Goal: Find specific page/section: Find specific page/section

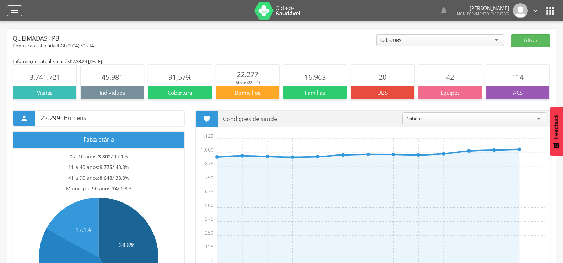
click at [15, 15] on icon "" at bounding box center [14, 10] width 9 height 9
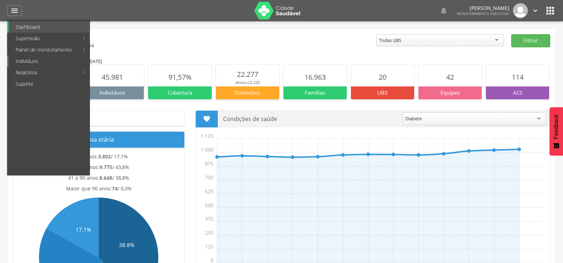
click at [27, 60] on link "Indivíduos" at bounding box center [49, 60] width 81 height 11
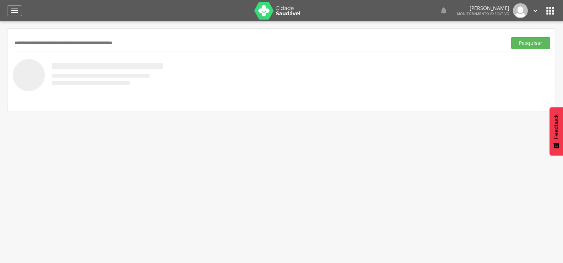
click at [63, 42] on input "text" at bounding box center [258, 43] width 491 height 12
click at [511, 37] on button "Pesquisar" at bounding box center [530, 43] width 39 height 12
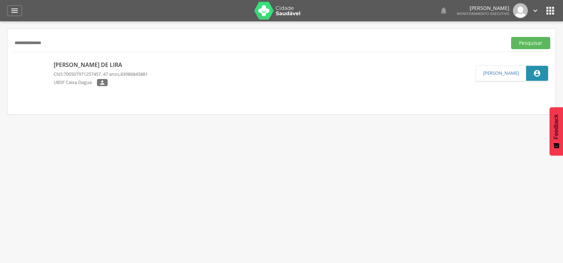
drag, startPoint x: 59, startPoint y: 44, endPoint x: 0, endPoint y: 74, distance: 66.1
click at [0, 74] on div " Supervisão  Distritos  Ubs Coordenador: - Queimadas / PB Intervalo de Tempo…" at bounding box center [281, 152] width 563 height 263
click at [511, 37] on button "Pesquisar" at bounding box center [530, 43] width 39 height 12
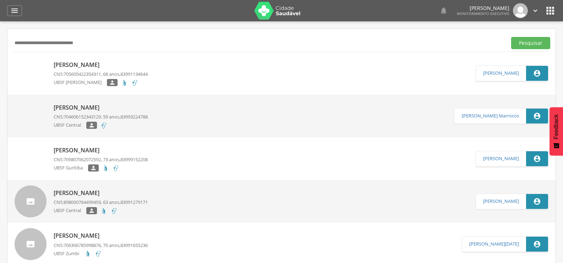
click at [65, 43] on input "**********" at bounding box center [258, 43] width 491 height 12
click at [511, 37] on button "Pesquisar" at bounding box center [530, 43] width 39 height 12
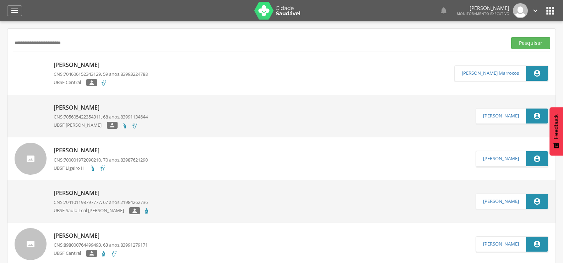
drag, startPoint x: 81, startPoint y: 43, endPoint x: 6, endPoint y: 42, distance: 74.6
click at [6, 42] on div " Supervisão  Distritos  Ubs Coordenador: - Queimadas / PB Intervalo de Tempo…" at bounding box center [281, 152] width 563 height 263
type input "**********"
click at [511, 37] on button "Pesquisar" at bounding box center [530, 43] width 39 height 12
